Goal: Use online tool/utility: Utilize a website feature to perform a specific function

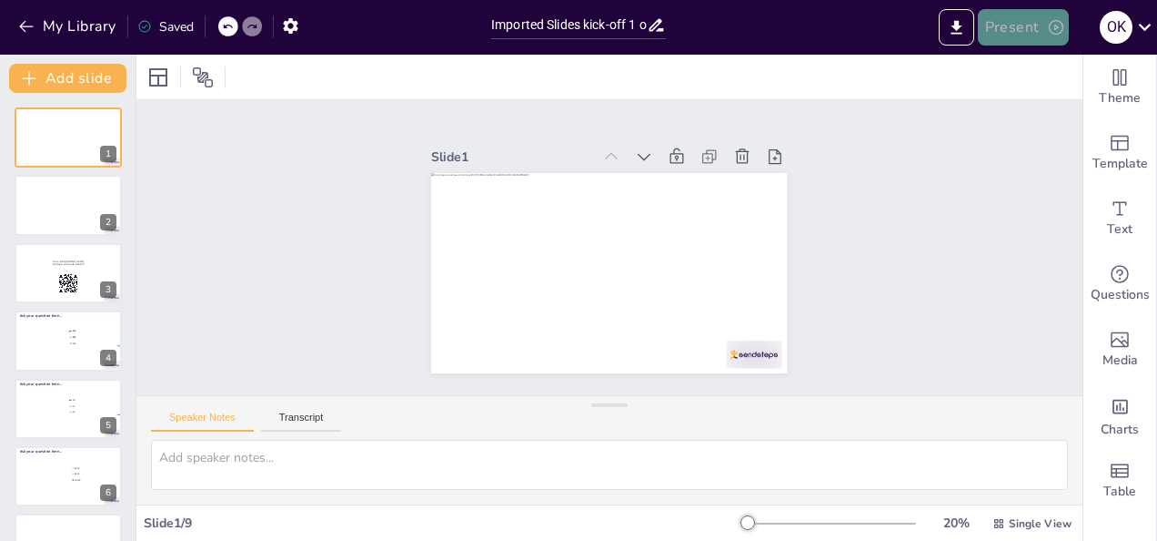
click at [1043, 40] on button "Present" at bounding box center [1023, 27] width 91 height 36
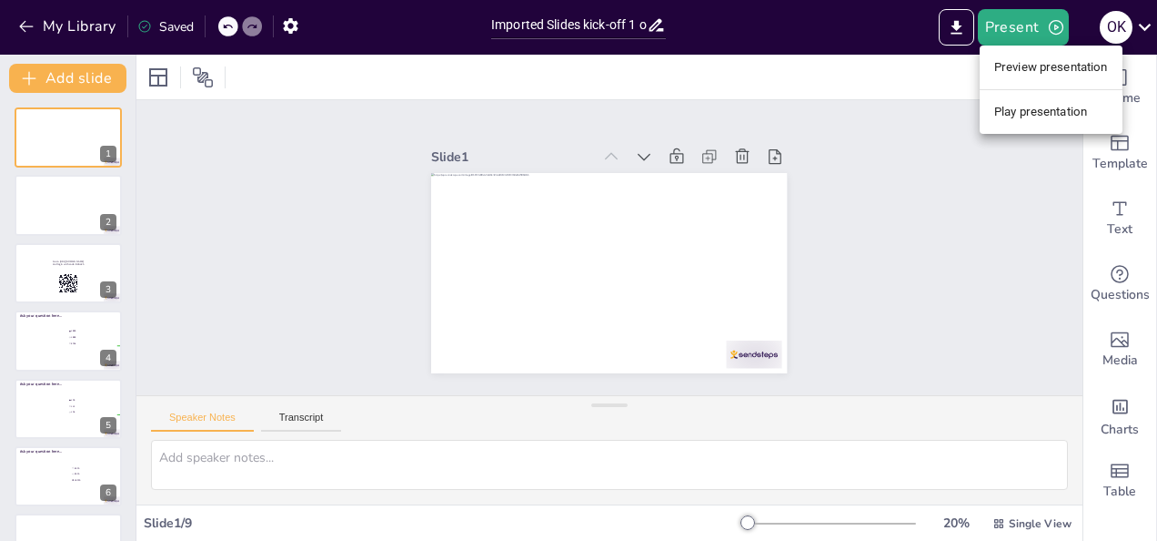
click at [1044, 70] on li "Preview presentation" at bounding box center [1051, 67] width 143 height 29
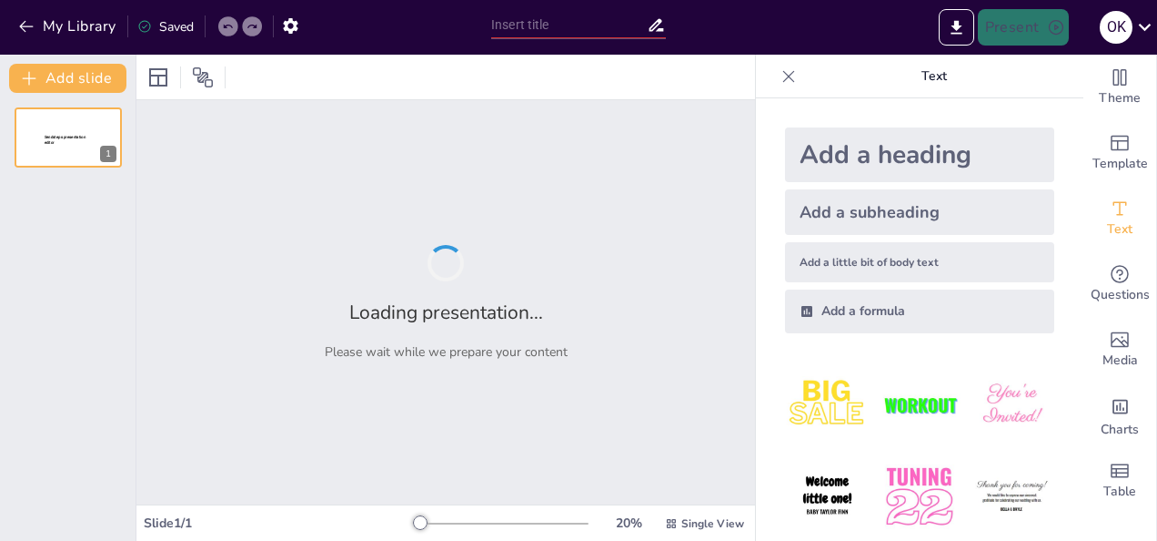
type input "Imported Slides kick-off 1 okt.pptx"
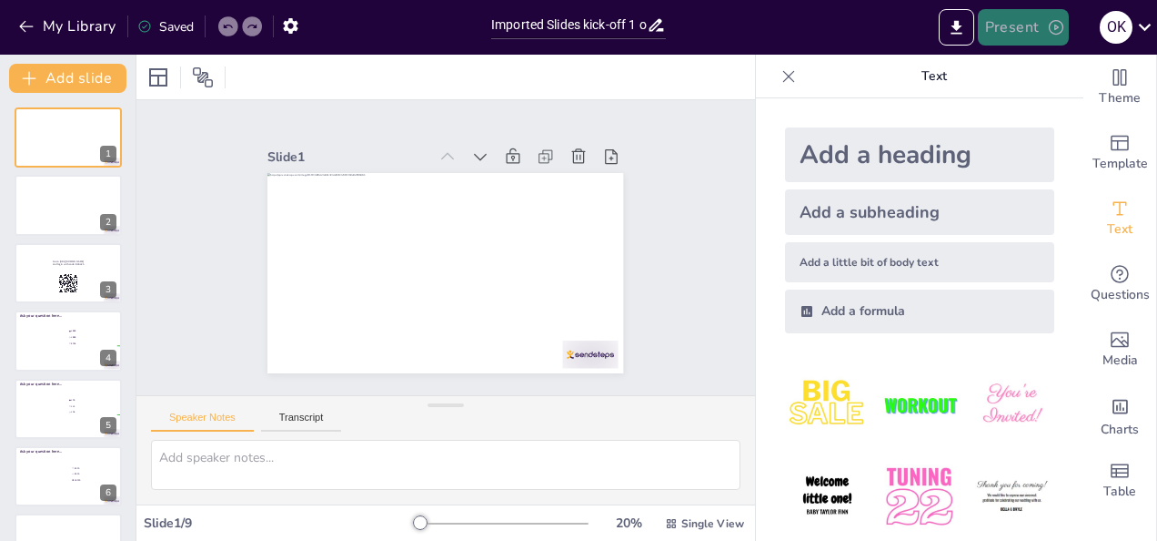
click at [1034, 25] on button "Present" at bounding box center [1023, 27] width 91 height 36
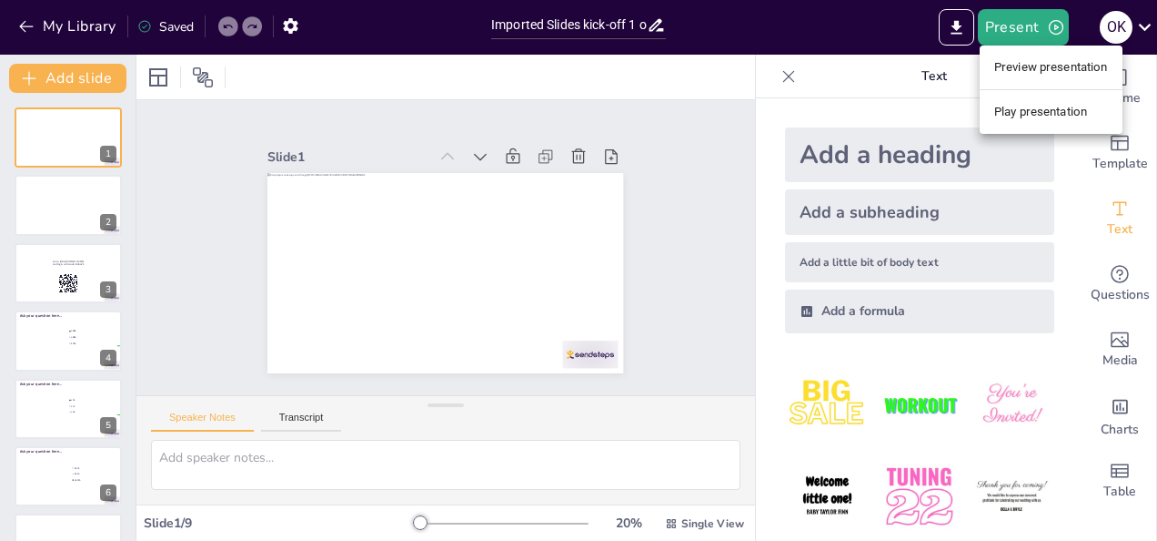
click at [1030, 124] on li "Play presentation" at bounding box center [1051, 111] width 143 height 29
